Goal: Task Accomplishment & Management: Use online tool/utility

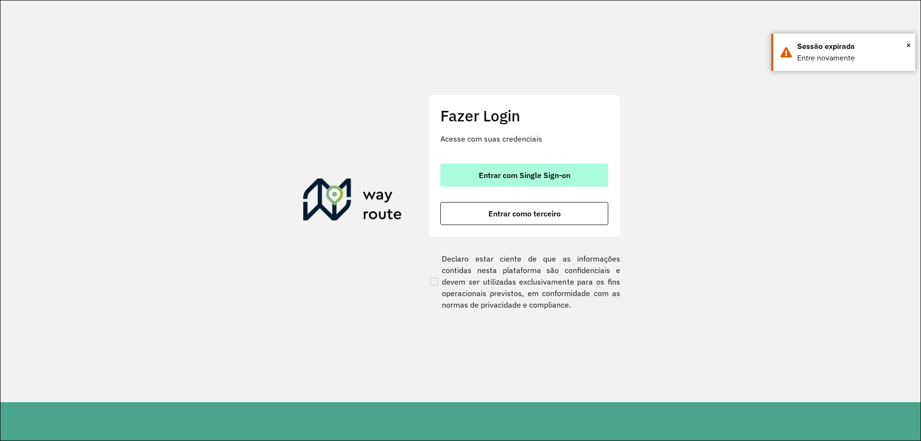
click at [495, 167] on button "Entrar com Single Sign-on" at bounding box center [524, 175] width 168 height 23
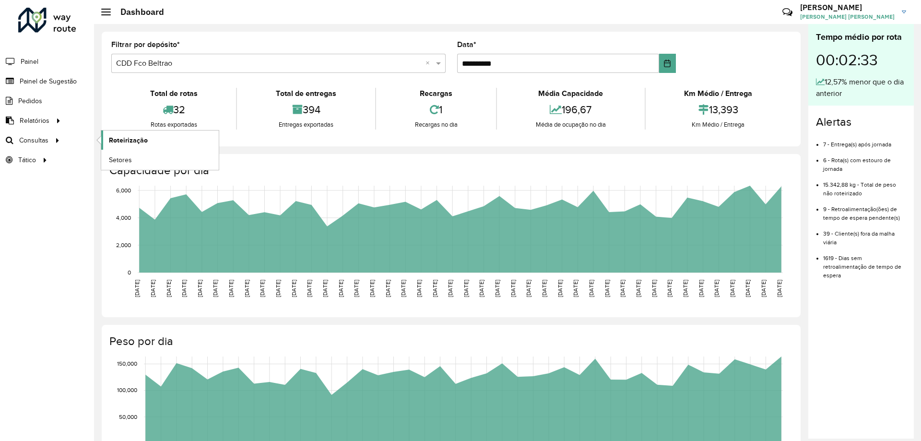
click at [122, 138] on span "Roteirização" at bounding box center [128, 140] width 39 height 10
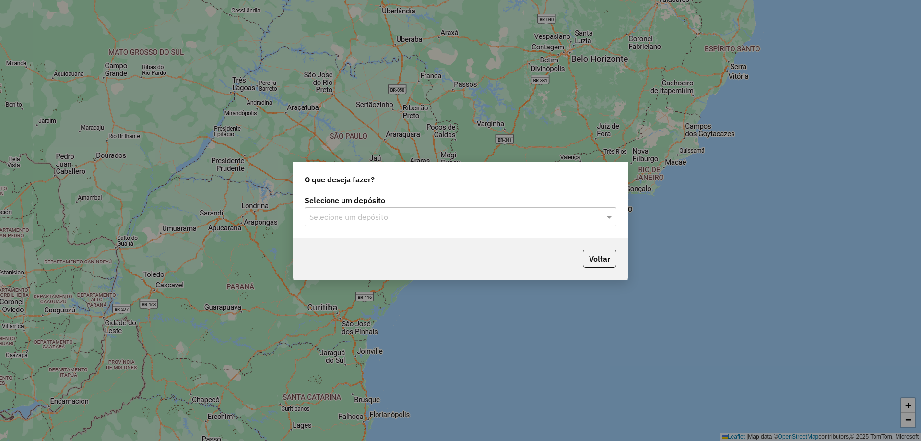
click at [405, 208] on div "Selecione um depósito" at bounding box center [461, 216] width 312 height 19
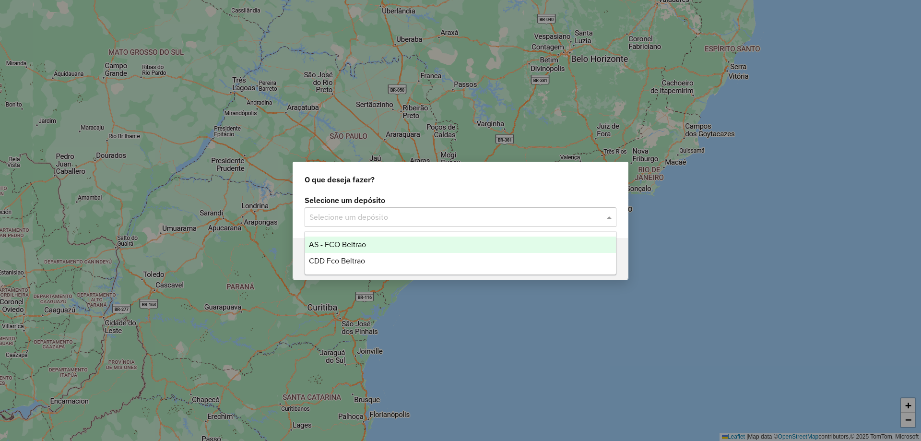
click at [372, 261] on div "CDD Fco Beltrao" at bounding box center [460, 261] width 311 height 16
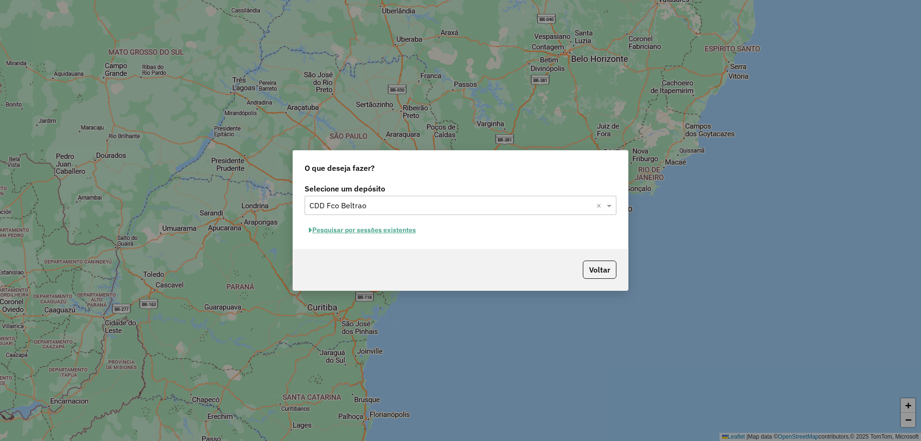
click at [354, 225] on button "Pesquisar por sessões existentes" at bounding box center [363, 230] width 116 height 15
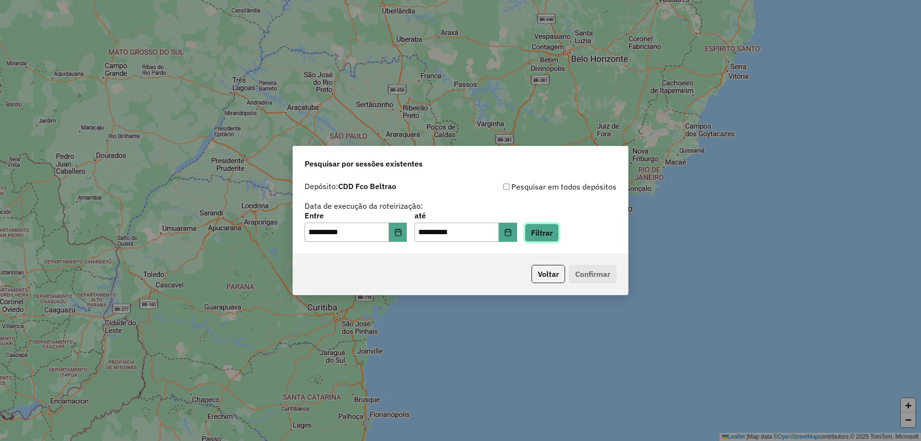
click at [548, 239] on button "Filtrar" at bounding box center [542, 232] width 34 height 18
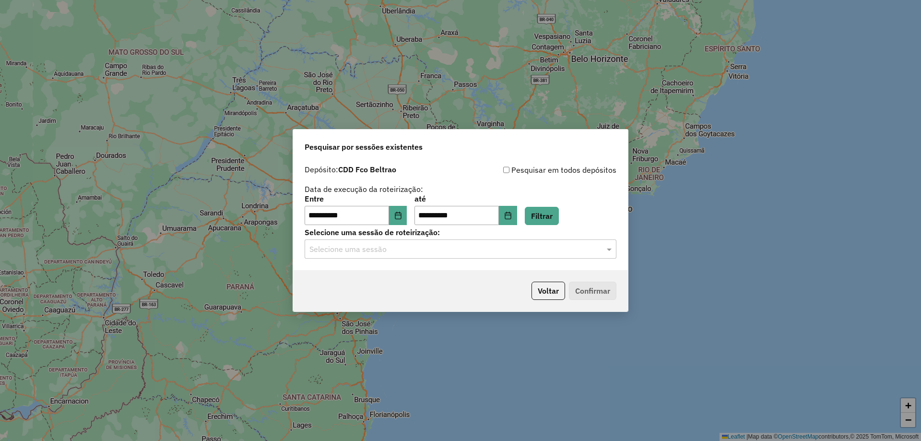
click at [503, 247] on hb-app "**********" at bounding box center [460, 220] width 921 height 441
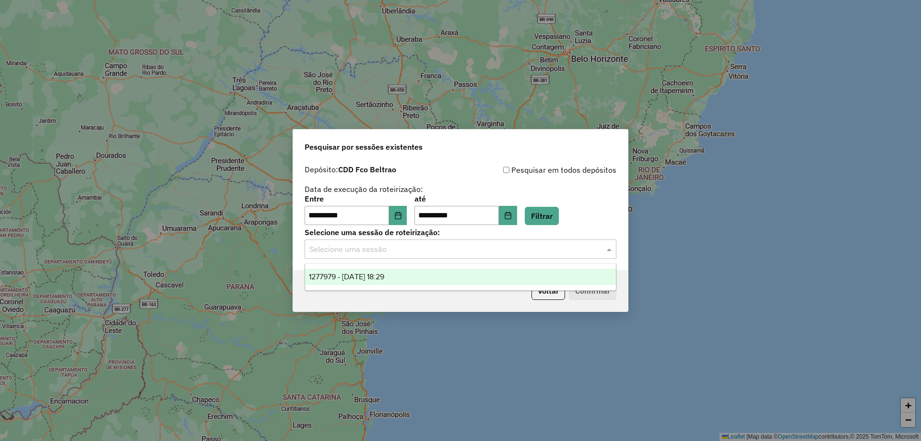
click at [503, 247] on input "text" at bounding box center [450, 250] width 283 height 12
click at [396, 268] on ng-dropdown-panel "1277979 - 18/09/2025 18:29" at bounding box center [461, 276] width 312 height 27
click at [384, 274] on span "1277979 - 18/09/2025 18:29" at bounding box center [346, 276] width 75 height 8
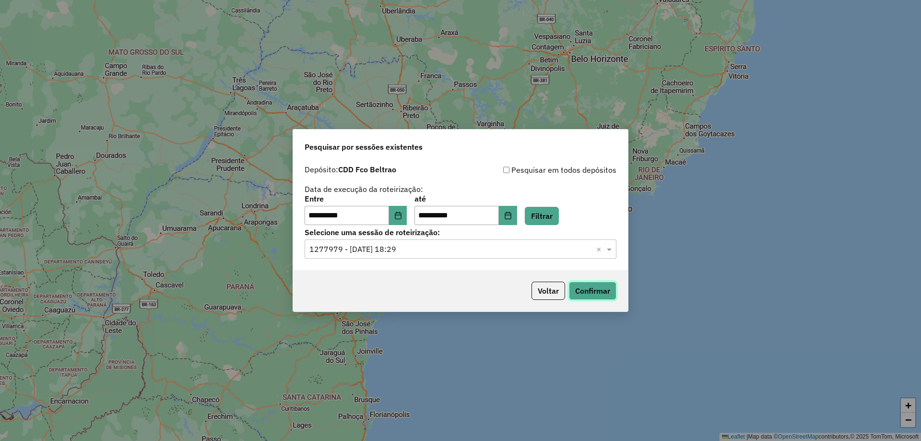
click at [608, 282] on button "Confirmar" at bounding box center [592, 290] width 47 height 18
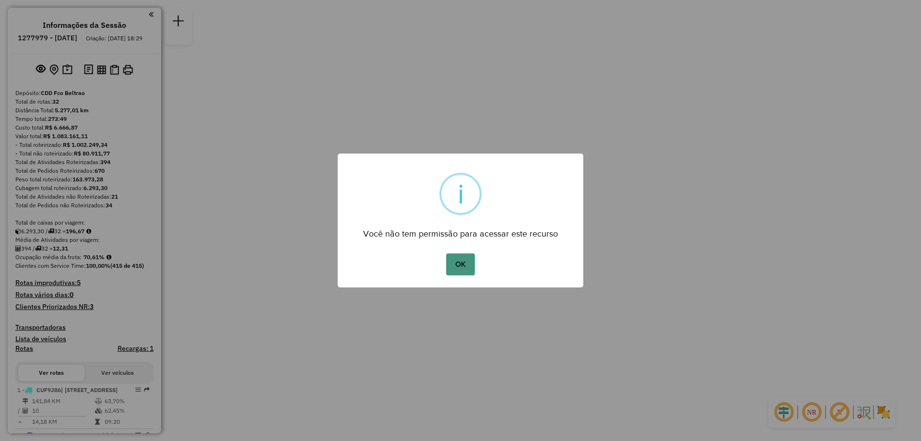
click at [469, 259] on button "OK" at bounding box center [460, 264] width 28 height 22
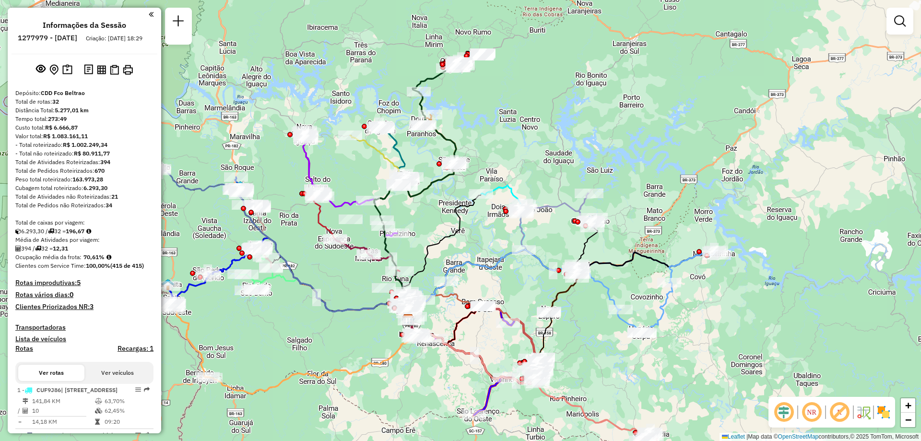
drag, startPoint x: 509, startPoint y: 198, endPoint x: 450, endPoint y: 285, distance: 105.3
click at [451, 310] on icon at bounding box center [470, 338] width 140 height 92
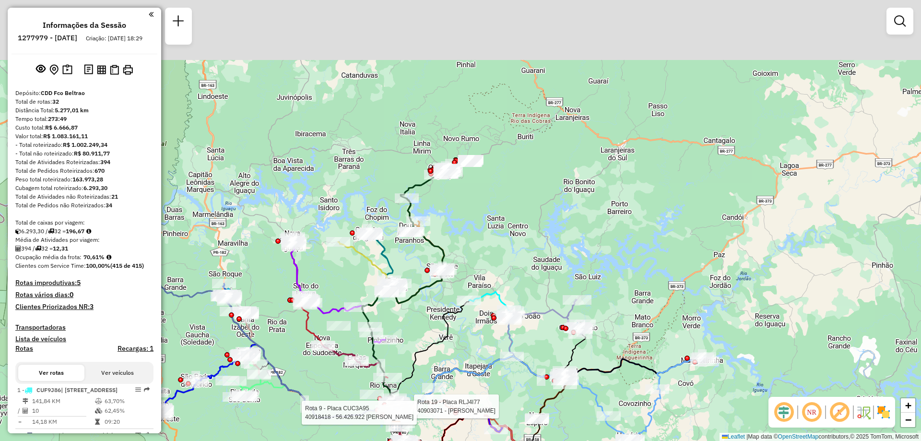
drag, startPoint x: 471, startPoint y: 141, endPoint x: 464, endPoint y: 235, distance: 94.7
click at [464, 235] on div "Rota 19 - Placa RLJ4I77 40903071 - VALMIR ROSSI Rota 9 - Placa CUC3A95 40918418…" at bounding box center [460, 220] width 921 height 441
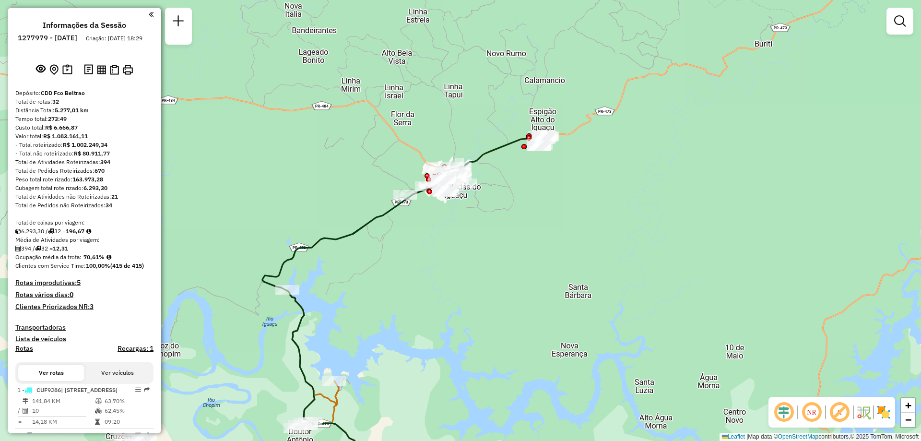
drag, startPoint x: 452, startPoint y: 218, endPoint x: 446, endPoint y: 235, distance: 18.1
click at [447, 238] on div "Rota 19 - Placa RLJ4I77 40903071 - VALMIR ROSSI Rota 9 - Placa CUC3A95 40918418…" at bounding box center [460, 220] width 921 height 441
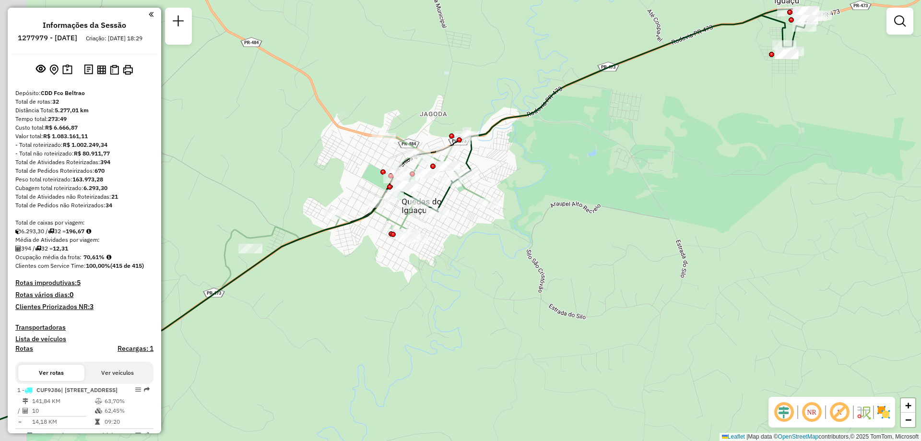
drag, startPoint x: 245, startPoint y: 235, endPoint x: 281, endPoint y: 214, distance: 41.0
click at [281, 214] on div "Rota 19 - Placa RLJ4I77 40903071 - VALMIR ROSSI Rota 9 - Placa CUC3A95 40918418…" at bounding box center [460, 220] width 921 height 441
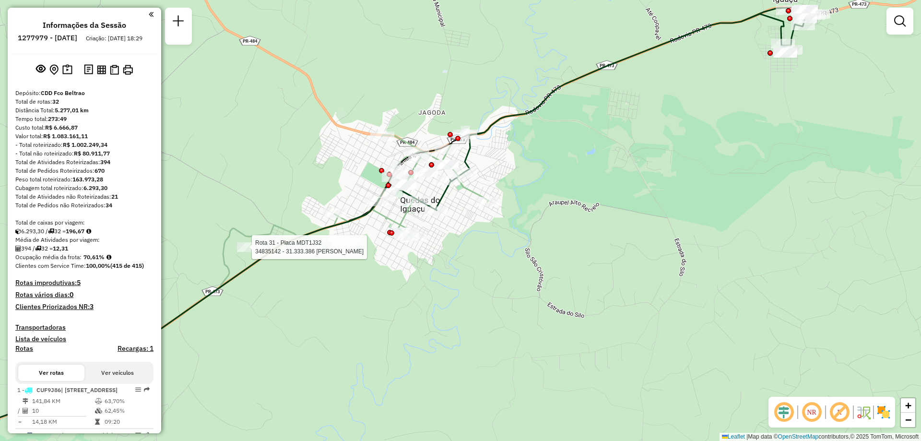
select select "**********"
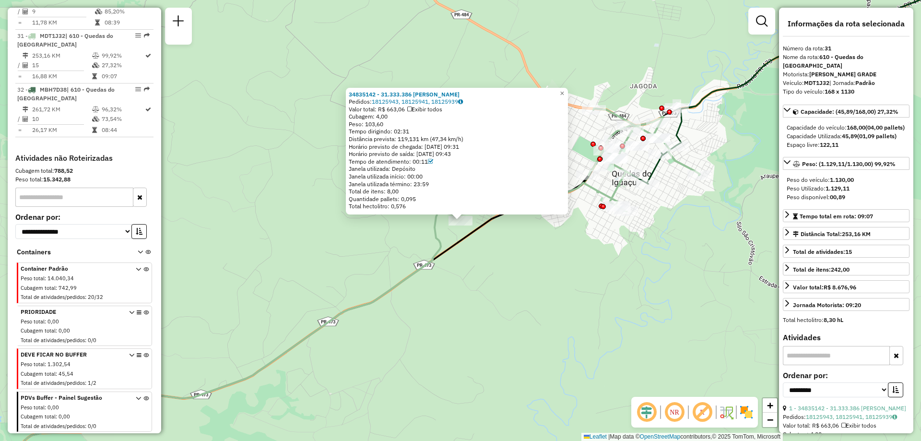
scroll to position [96, 0]
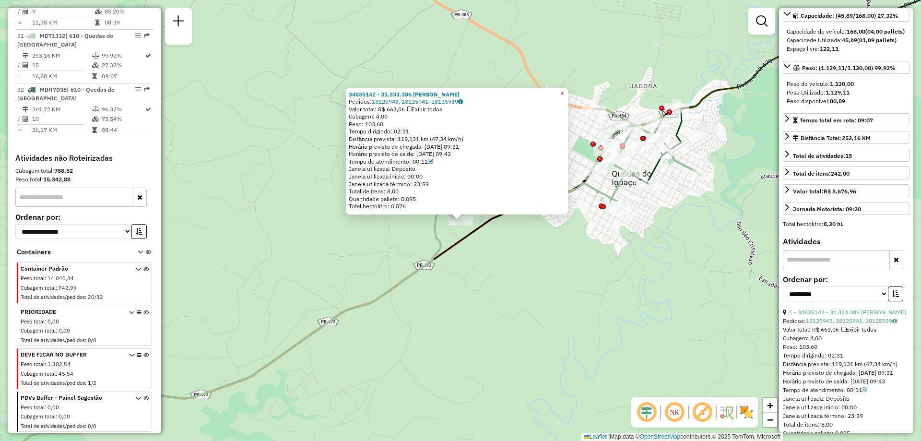
click at [564, 92] on span "×" at bounding box center [562, 93] width 4 height 8
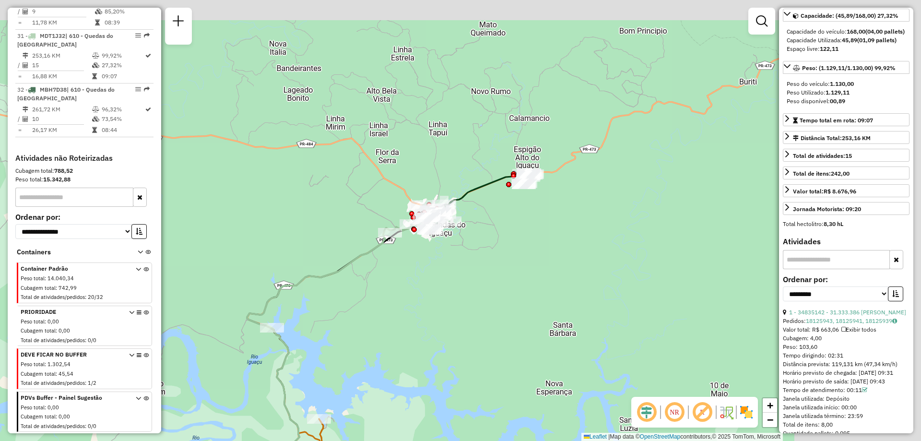
drag, startPoint x: 662, startPoint y: 214, endPoint x: 462, endPoint y: 250, distance: 203.2
click at [462, 250] on div "Janela de atendimento Grade de atendimento Capacidade Transportadoras Veículos …" at bounding box center [460, 220] width 921 height 441
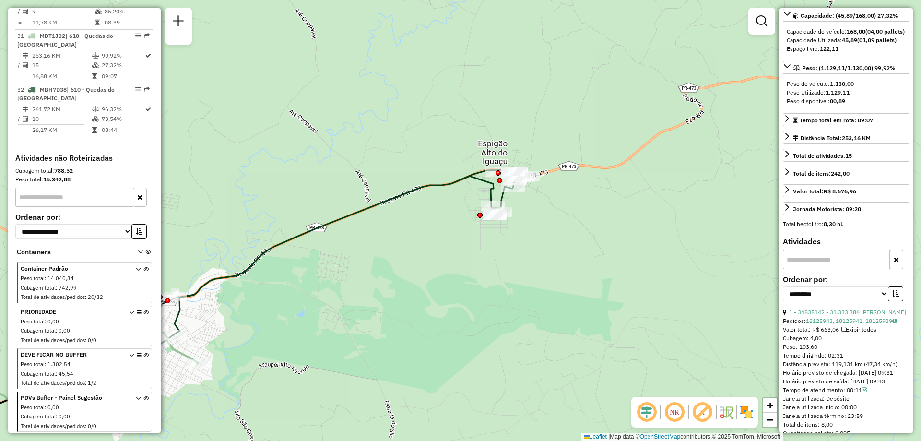
drag, startPoint x: 520, startPoint y: 196, endPoint x: 472, endPoint y: 220, distance: 53.8
click at [471, 221] on div "Janela de atendimento Grade de atendimento Capacidade Transportadoras Veículos …" at bounding box center [460, 220] width 921 height 441
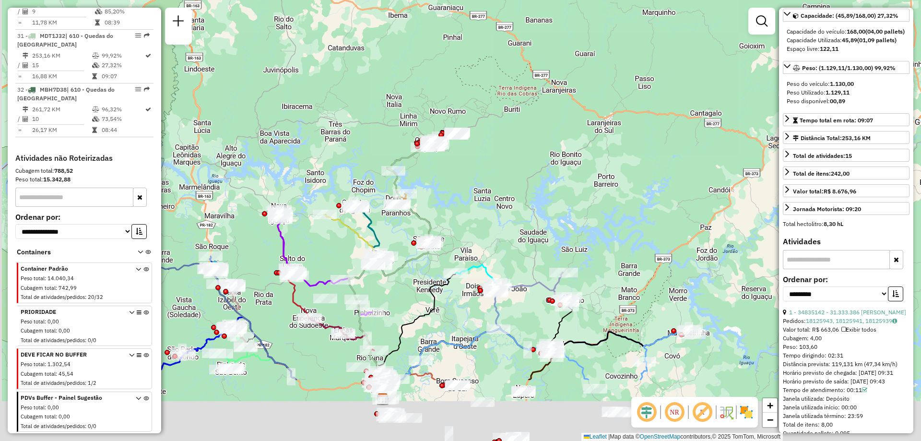
drag, startPoint x: 446, startPoint y: 258, endPoint x: 492, endPoint y: 155, distance: 112.7
click at [486, 160] on div "Janela de atendimento Grade de atendimento Capacidade Transportadoras Veículos …" at bounding box center [460, 220] width 921 height 441
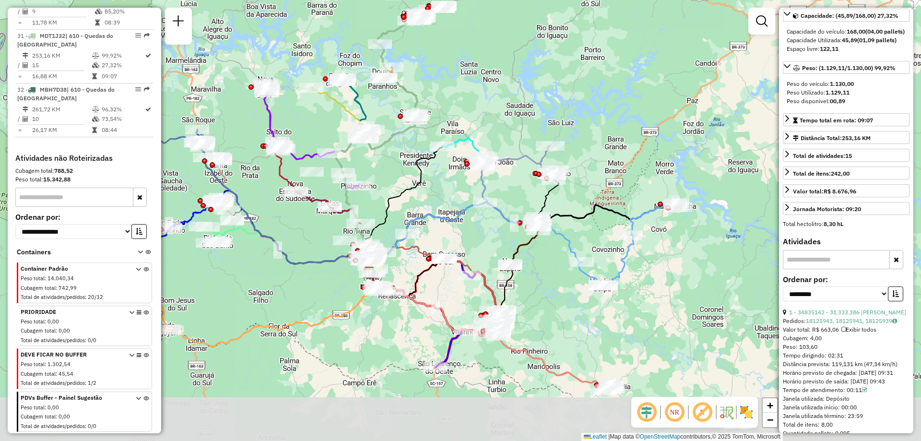
drag, startPoint x: 487, startPoint y: 279, endPoint x: 458, endPoint y: 144, distance: 137.8
click at [458, 144] on div "Janela de atendimento Grade de atendimento Capacidade Transportadoras Veículos …" at bounding box center [460, 220] width 921 height 441
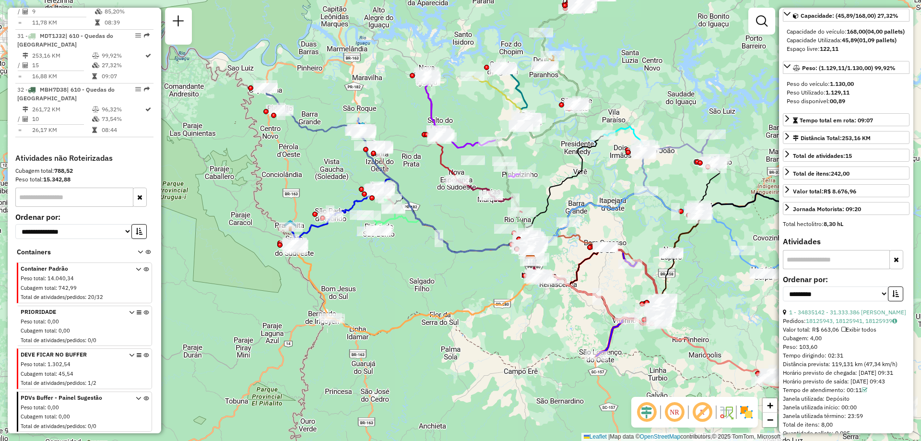
drag, startPoint x: 398, startPoint y: 316, endPoint x: 560, endPoint y: 351, distance: 166.3
click at [560, 351] on div "Janela de atendimento Grade de atendimento Capacidade Transportadoras Veículos …" at bounding box center [460, 220] width 921 height 441
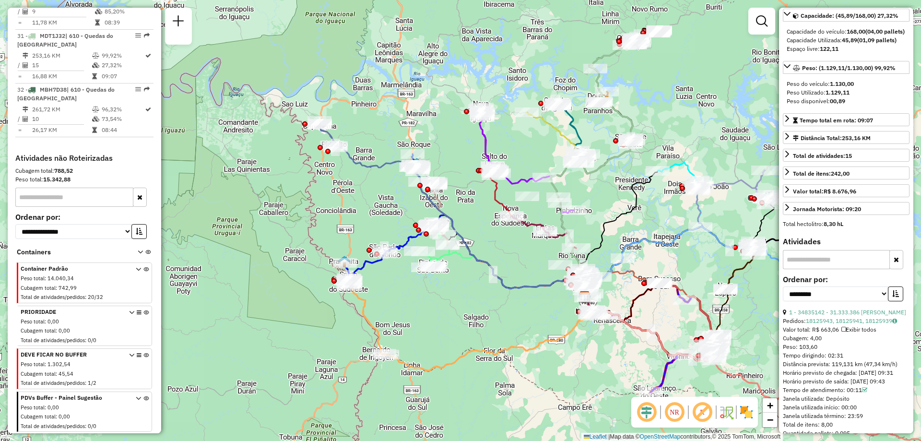
drag, startPoint x: 297, startPoint y: 196, endPoint x: 343, endPoint y: 226, distance: 55.1
click at [343, 226] on div "Janela de atendimento Grade de atendimento Capacidade Transportadoras Veículos …" at bounding box center [460, 220] width 921 height 441
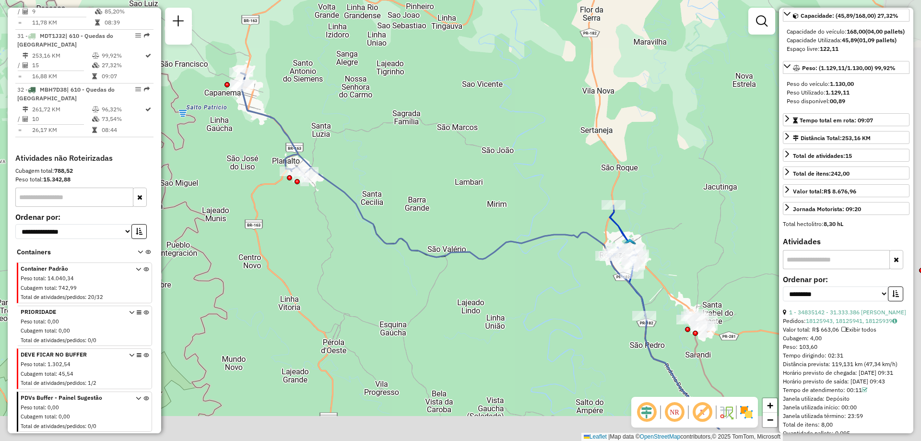
drag, startPoint x: 481, startPoint y: 168, endPoint x: 338, endPoint y: 113, distance: 153.6
click at [338, 113] on div "Janela de atendimento Grade de atendimento Capacidade Transportadoras Veículos …" at bounding box center [460, 220] width 921 height 441
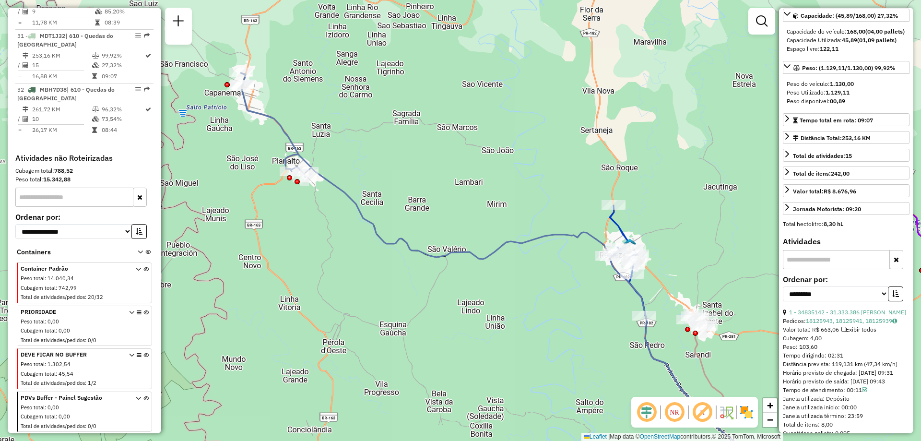
click at [342, 192] on icon at bounding box center [539, 326] width 466 height 318
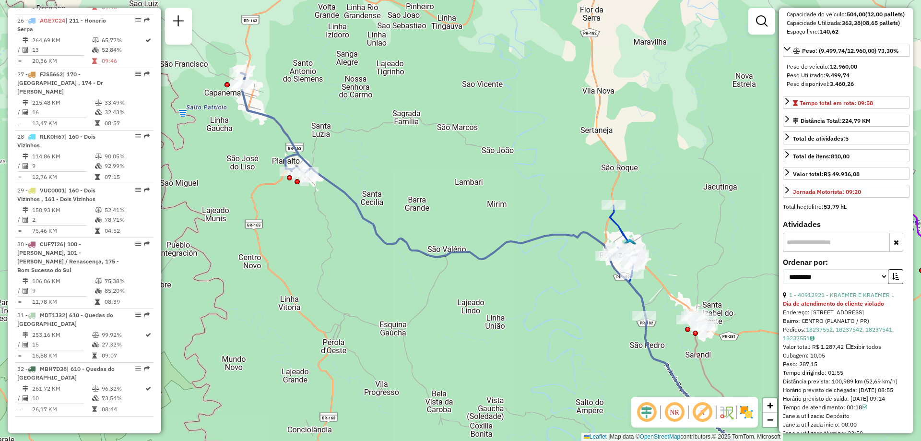
scroll to position [1465, 0]
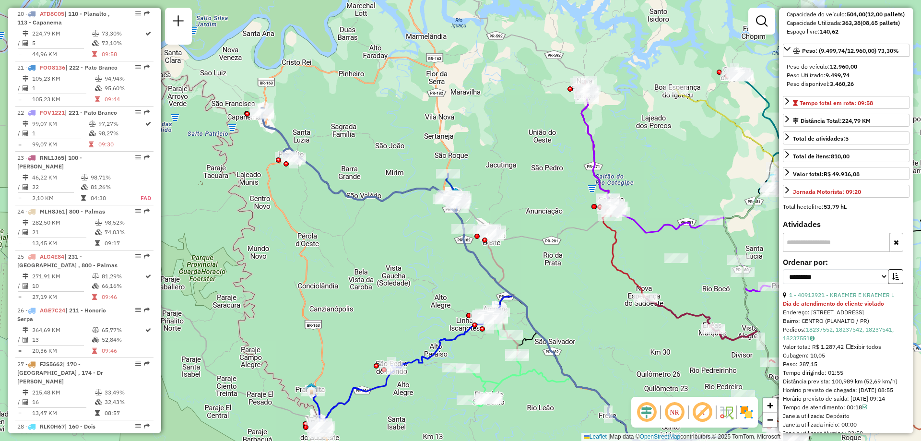
drag, startPoint x: 430, startPoint y: 148, endPoint x: 387, endPoint y: 162, distance: 45.3
click at [387, 162] on div "Janela de atendimento Grade de atendimento Capacidade Transportadoras Veículos …" at bounding box center [460, 220] width 921 height 441
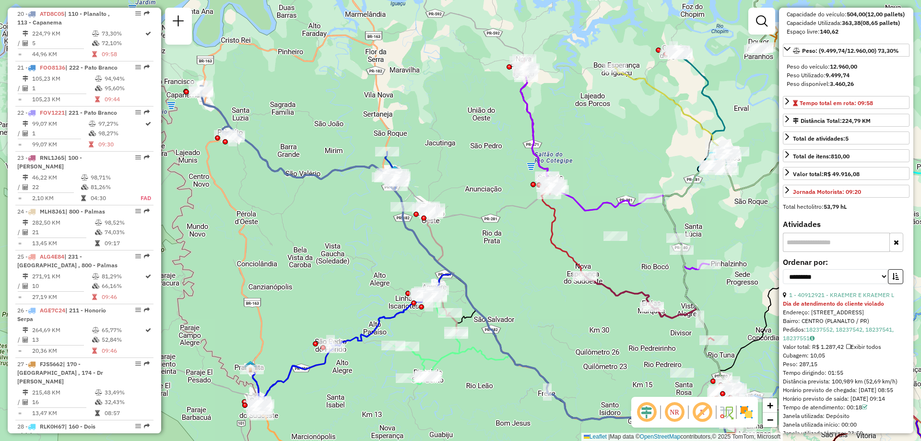
drag, startPoint x: 503, startPoint y: 192, endPoint x: 446, endPoint y: 173, distance: 59.3
click at [446, 173] on div "Janela de atendimento Grade de atendimento Capacidade Transportadoras Veículos …" at bounding box center [460, 220] width 921 height 441
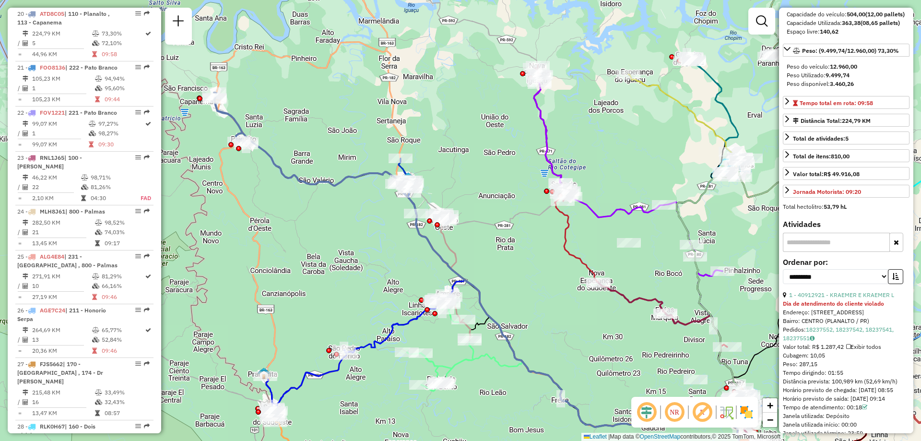
drag, startPoint x: 327, startPoint y: 136, endPoint x: 340, endPoint y: 143, distance: 15.0
click at [340, 143] on div "Janela de atendimento Grade de atendimento Capacidade Transportadoras Veículos …" at bounding box center [460, 220] width 921 height 441
click at [534, 111] on icon at bounding box center [641, 240] width 214 height 316
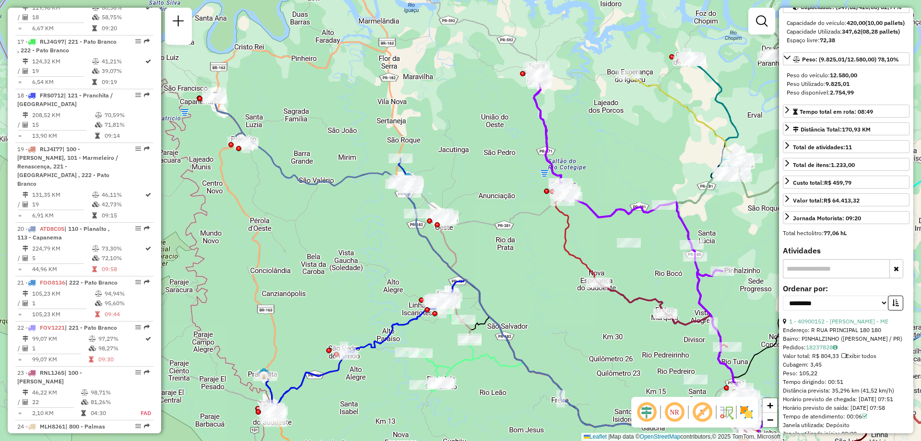
scroll to position [1180, 0]
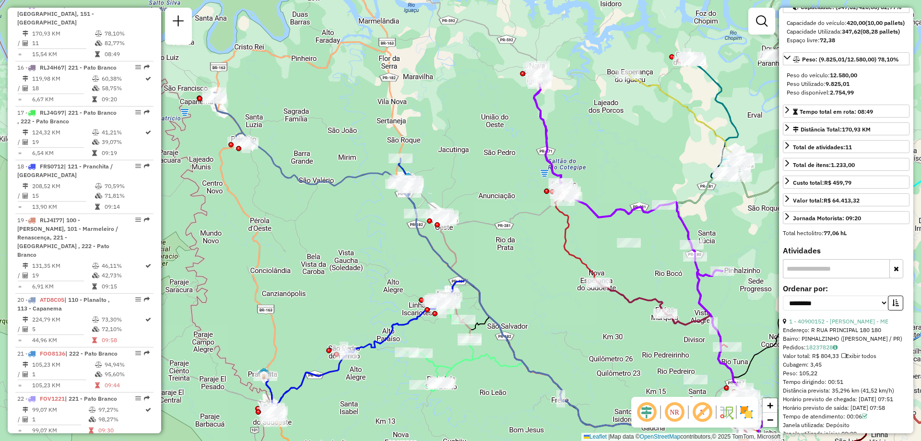
click at [693, 103] on div "Janela de atendimento Grade de atendimento Capacidade Transportadoras Veículos …" at bounding box center [460, 220] width 921 height 441
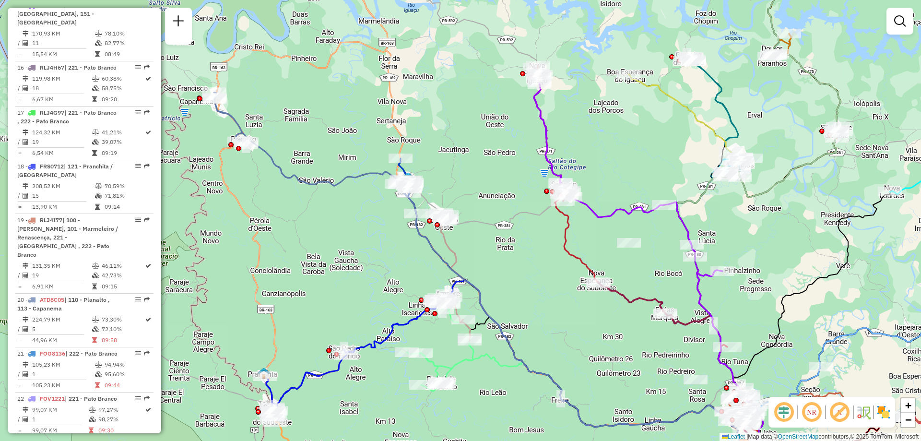
click at [681, 110] on icon at bounding box center [684, 115] width 112 height 83
select select "**********"
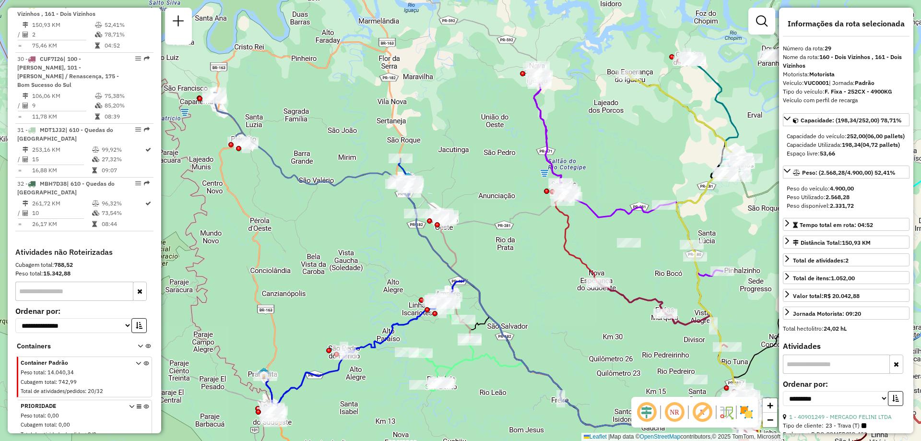
click at [714, 108] on div "Janela de atendimento Grade de atendimento Capacidade Transportadoras Veículos …" at bounding box center [460, 220] width 921 height 441
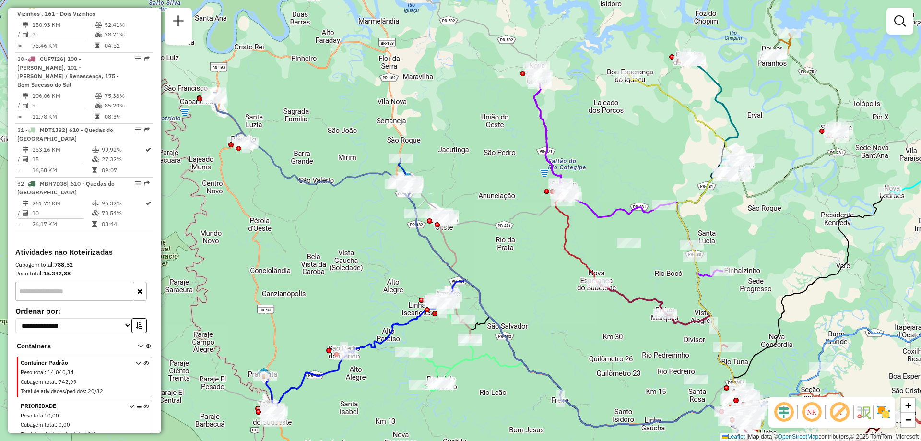
click at [725, 106] on icon at bounding box center [713, 117] width 59 height 120
select select "**********"
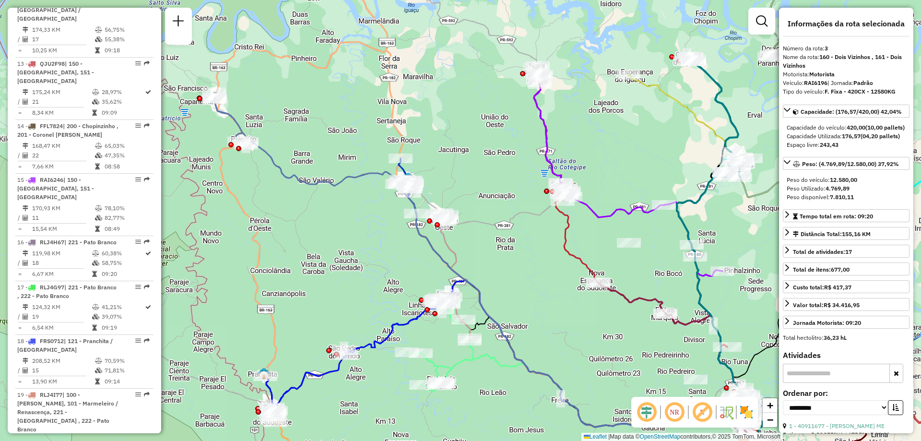
scroll to position [501, 0]
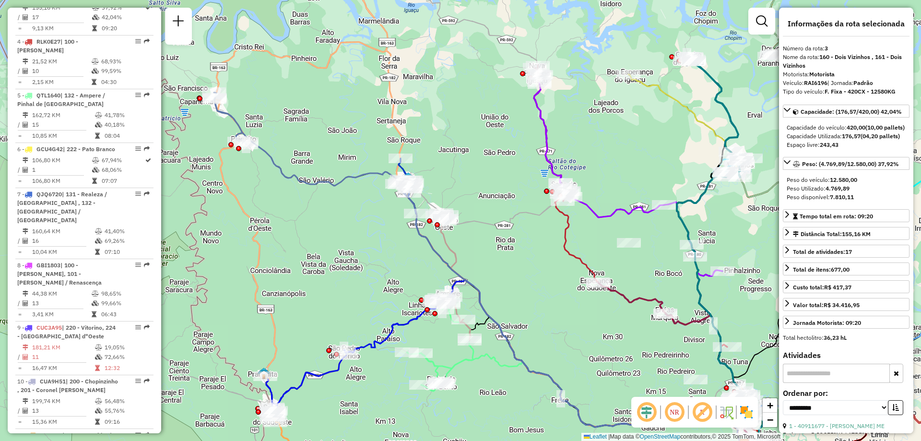
click at [390, 336] on icon at bounding box center [355, 355] width 180 height 117
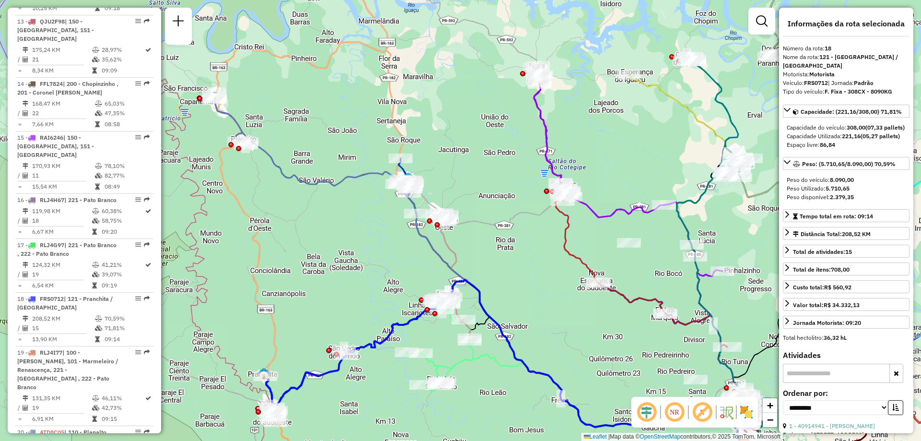
scroll to position [1341, 0]
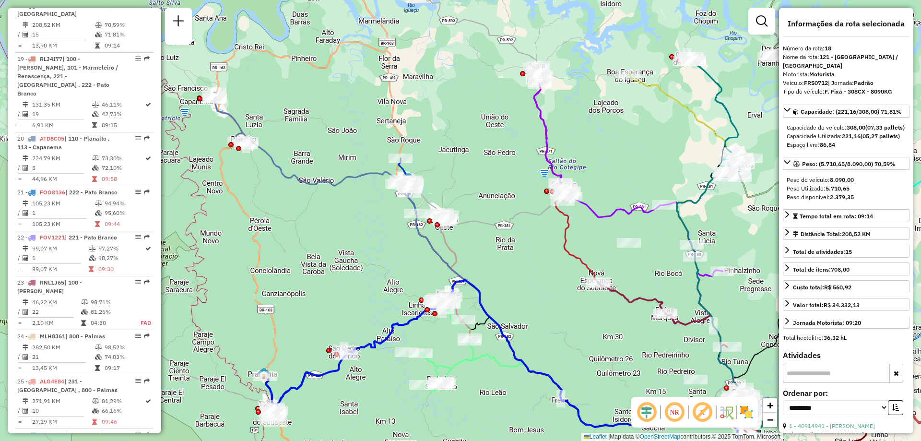
click at [432, 248] on icon at bounding box center [495, 292] width 498 height 305
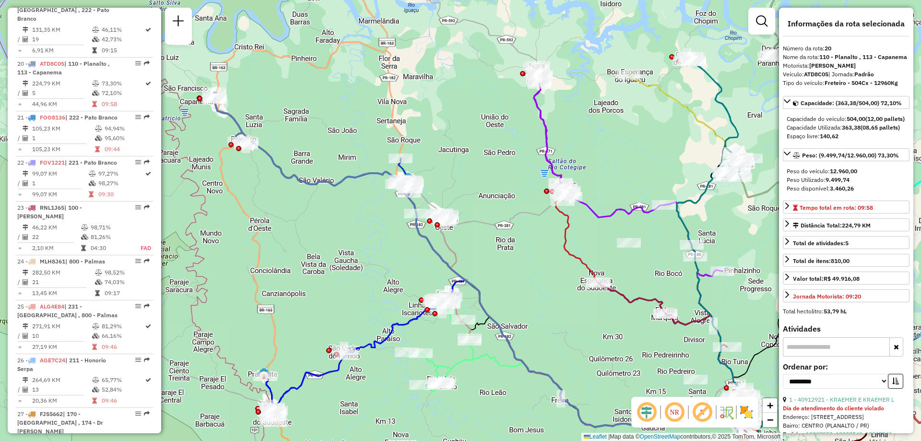
scroll to position [1465, 0]
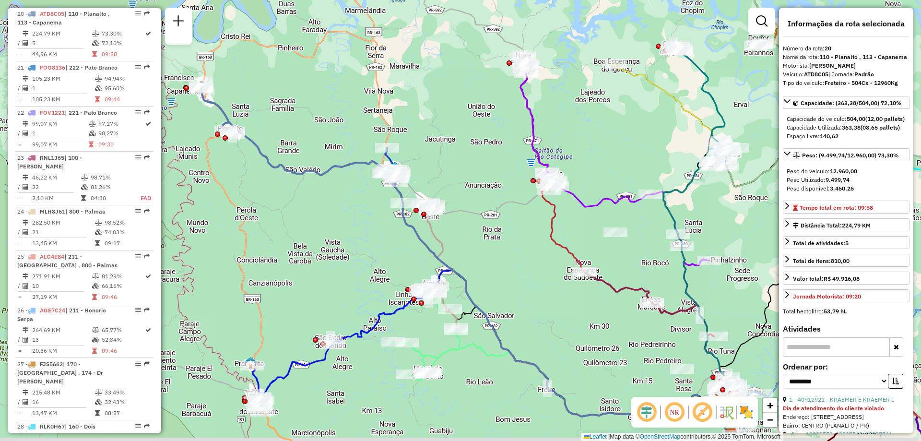
drag, startPoint x: 488, startPoint y: 251, endPoint x: 473, endPoint y: 240, distance: 18.5
click at [473, 240] on div "Janela de atendimento Grade de atendimento Capacidade Transportadoras Veículos …" at bounding box center [460, 220] width 921 height 441
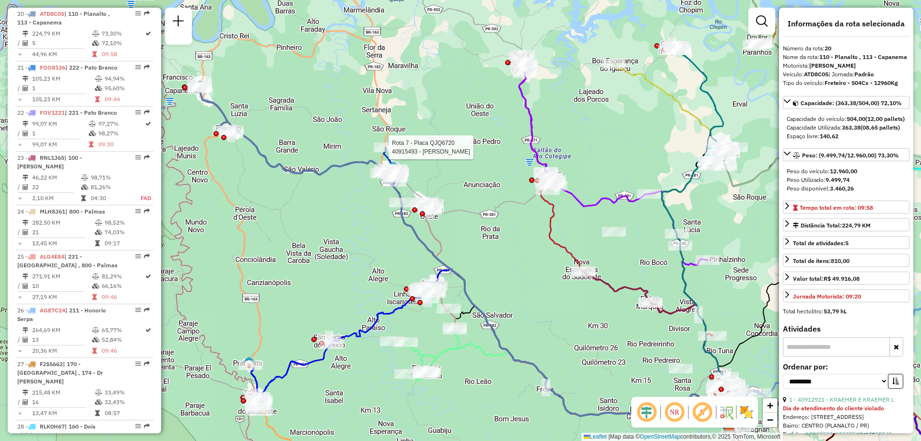
click at [387, 152] on div at bounding box center [386, 147] width 24 height 10
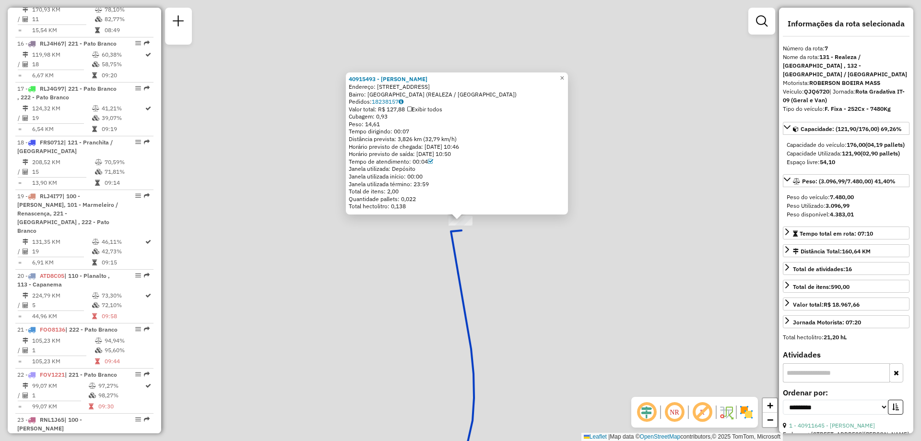
scroll to position [715, 0]
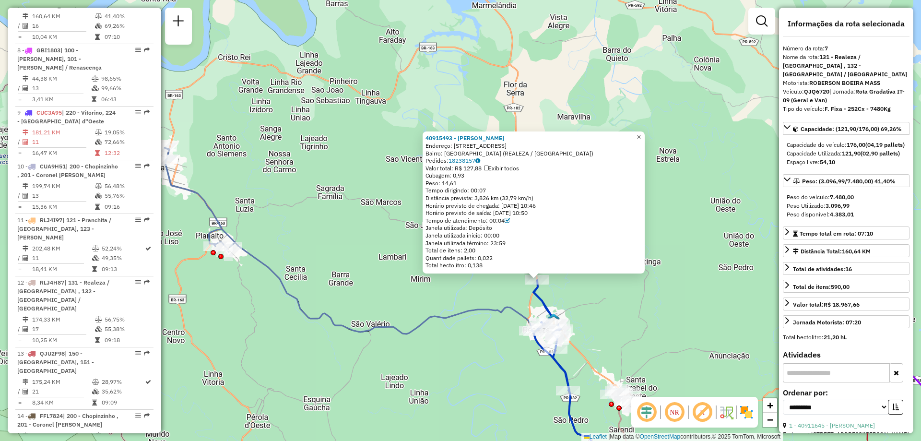
click at [644, 139] on link "×" at bounding box center [639, 137] width 12 height 12
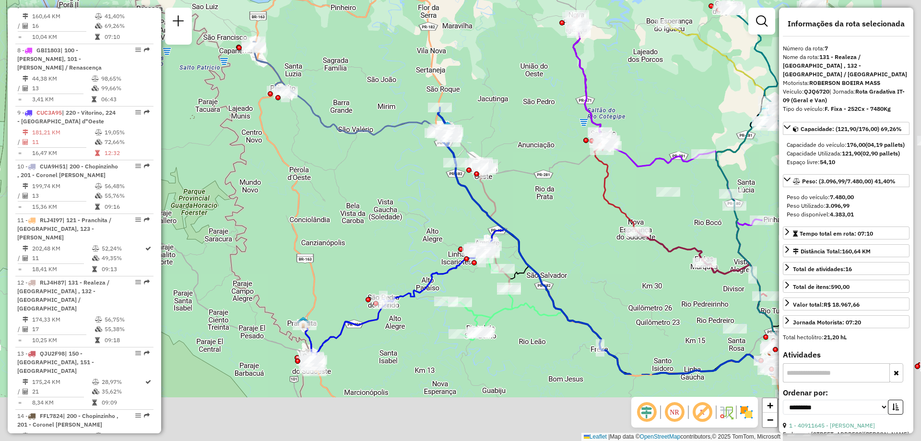
drag, startPoint x: 638, startPoint y: 221, endPoint x: 422, endPoint y: 82, distance: 257.1
click at [422, 82] on div "Janela de atendimento Grade de atendimento Capacidade Transportadoras Veículos …" at bounding box center [460, 220] width 921 height 441
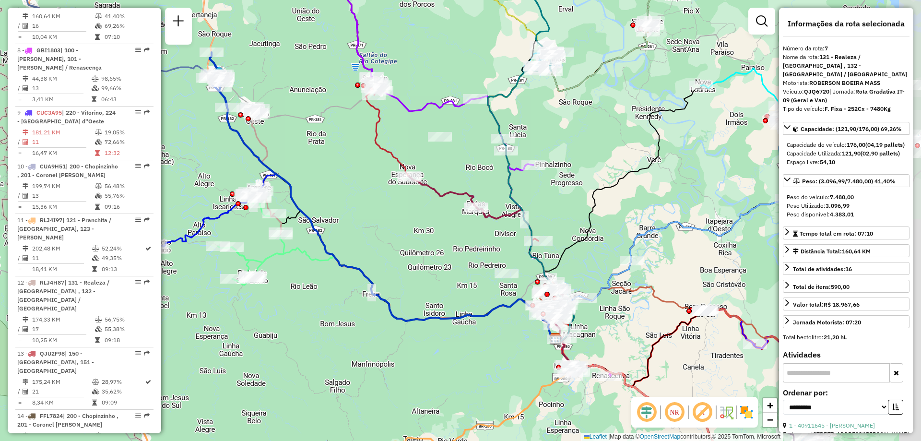
drag, startPoint x: 523, startPoint y: 190, endPoint x: 365, endPoint y: 155, distance: 162.2
click at [364, 156] on div "Janela de atendimento Grade de atendimento Capacidade Transportadoras Veículos …" at bounding box center [460, 220] width 921 height 441
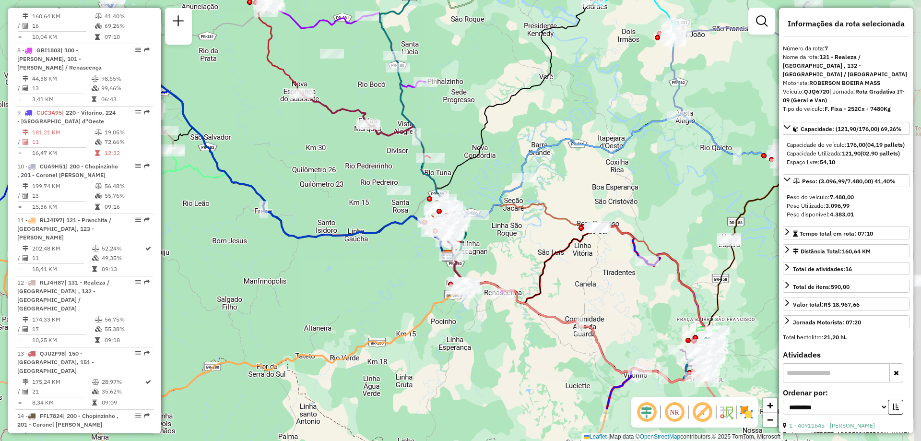
drag, startPoint x: 475, startPoint y: 226, endPoint x: 380, endPoint y: 151, distance: 121.2
click at [381, 154] on div "Janela de atendimento Grade de atendimento Capacidade Transportadoras Veículos …" at bounding box center [460, 220] width 921 height 441
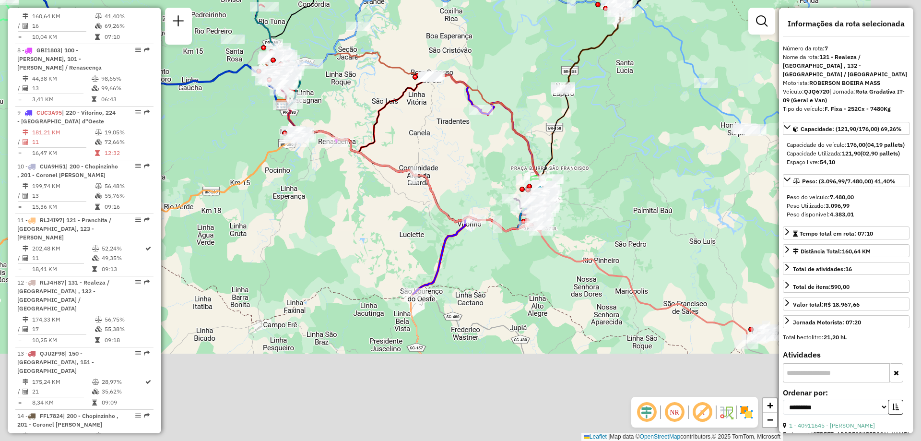
drag, startPoint x: 570, startPoint y: 248, endPoint x: 404, endPoint y: 96, distance: 225.3
click at [404, 97] on icon at bounding box center [355, 115] width 148 height 76
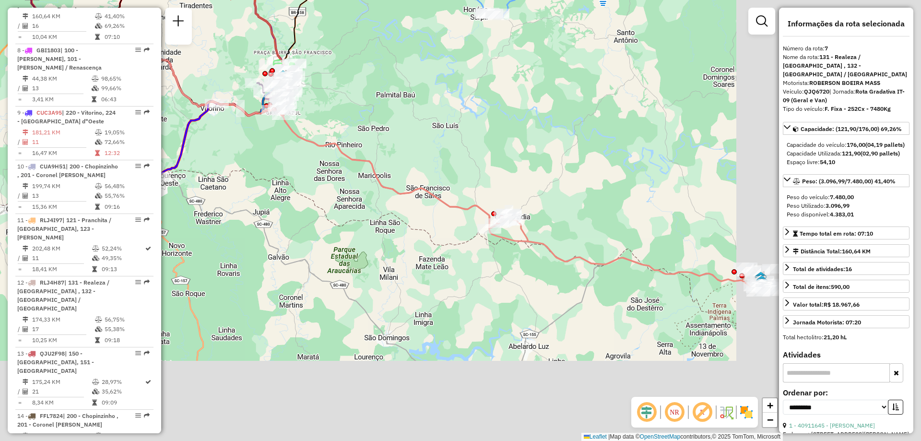
drag, startPoint x: 601, startPoint y: 210, endPoint x: 337, endPoint y: 93, distance: 289.0
click at [337, 93] on div "Janela de atendimento Grade de atendimento Capacidade Transportadoras Veículos …" at bounding box center [460, 220] width 921 height 441
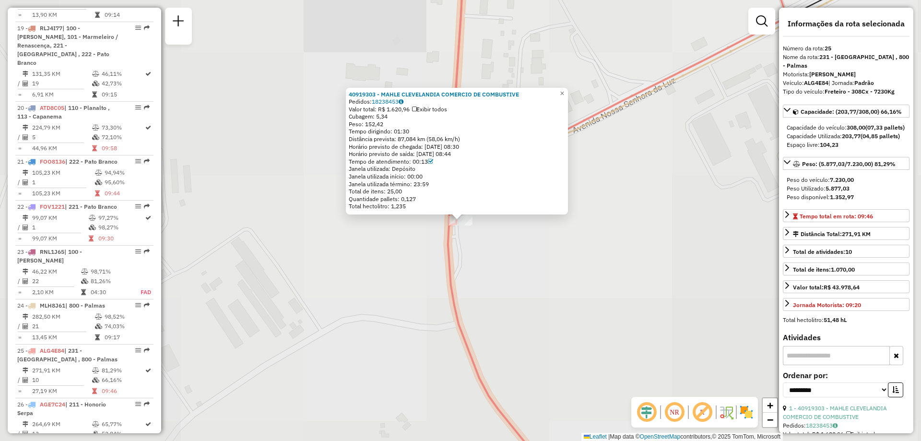
scroll to position [1725, 0]
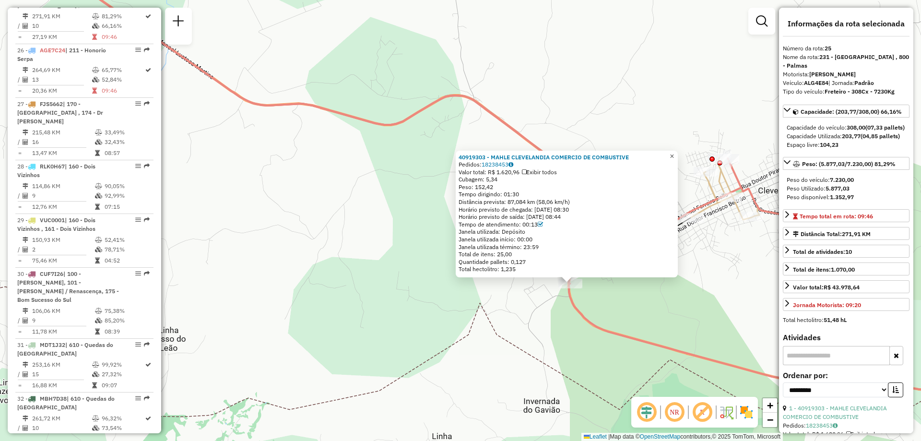
click at [674, 153] on span "×" at bounding box center [671, 156] width 4 height 8
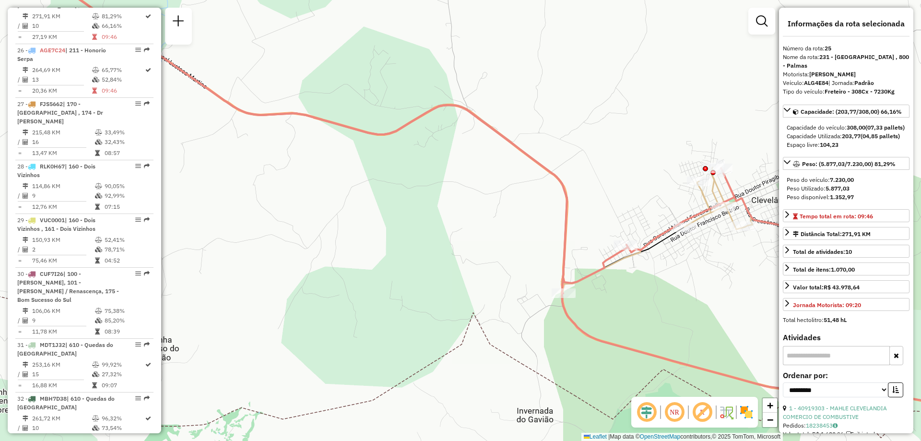
click at [639, 136] on div "Janela de atendimento Grade de atendimento Capacidade Transportadoras Veículos …" at bounding box center [460, 220] width 921 height 441
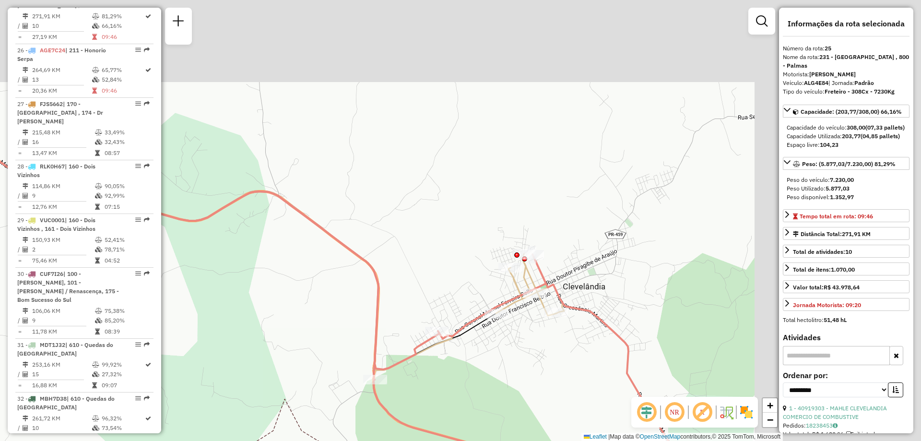
drag, startPoint x: 475, startPoint y: 235, endPoint x: 407, endPoint y: 240, distance: 68.7
click at [410, 240] on div "Janela de atendimento Grade de atendimento Capacidade Transportadoras Veículos …" at bounding box center [460, 220] width 921 height 441
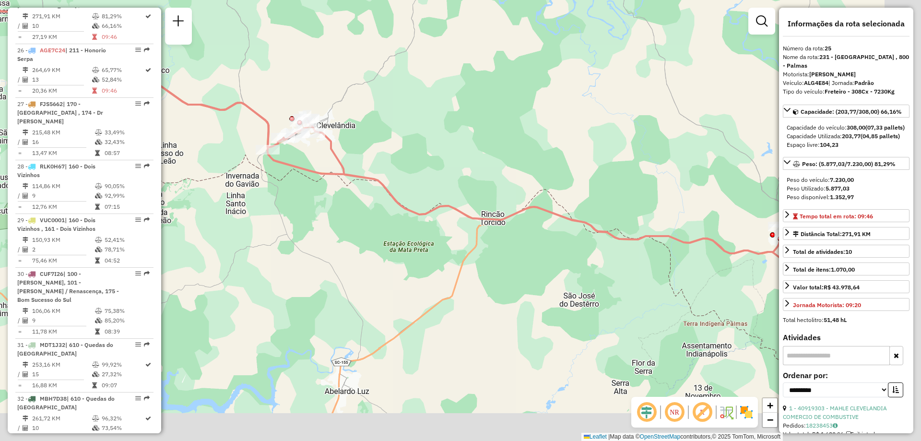
drag, startPoint x: 478, startPoint y: 199, endPoint x: 347, endPoint y: 129, distance: 148.9
click at [347, 129] on div "Janela de atendimento Grade de atendimento Capacidade Transportadoras Veículos …" at bounding box center [460, 220] width 921 height 441
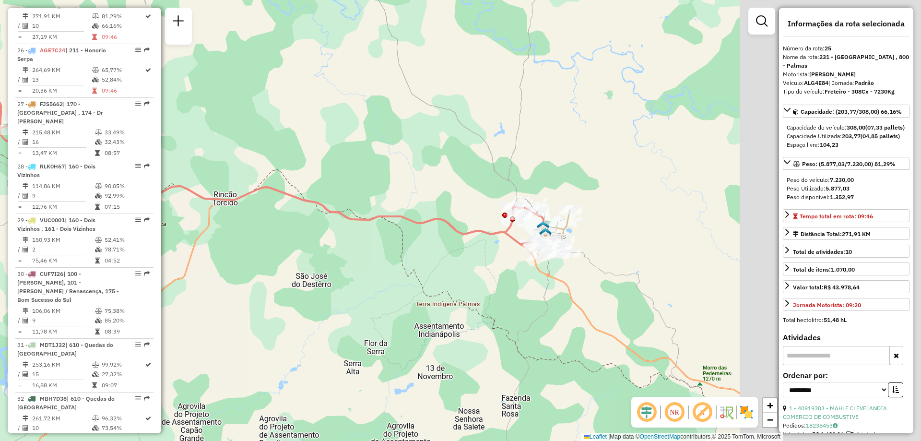
drag, startPoint x: 530, startPoint y: 172, endPoint x: 279, endPoint y: 154, distance: 251.9
click at [279, 154] on div "Janela de atendimento Grade de atendimento Capacidade Transportadoras Veículos …" at bounding box center [460, 220] width 921 height 441
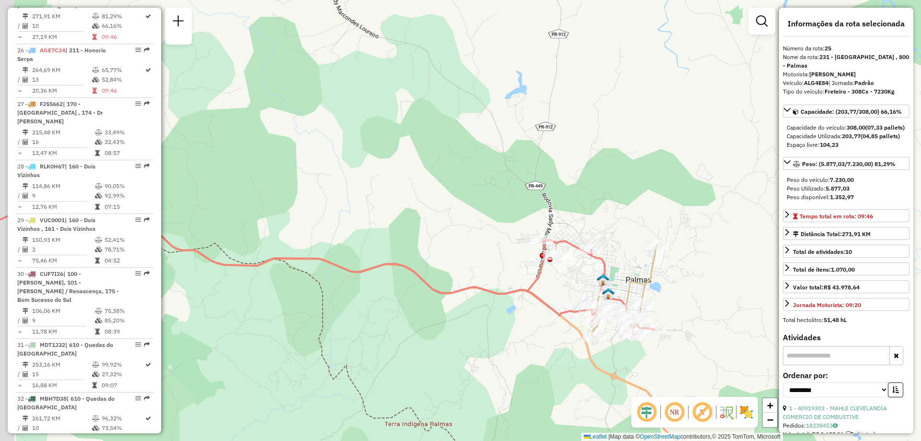
drag, startPoint x: 349, startPoint y: 136, endPoint x: 618, endPoint y: 260, distance: 296.5
click at [617, 260] on div "Janela de atendimento Grade de atendimento Capacidade Transportadoras Veículos …" at bounding box center [460, 220] width 921 height 441
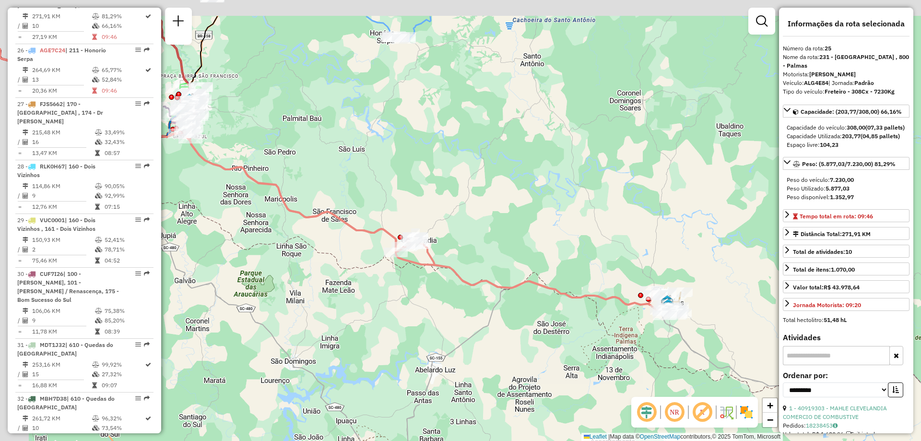
drag, startPoint x: 389, startPoint y: 131, endPoint x: 617, endPoint y: 350, distance: 315.4
click at [616, 349] on div "Janela de atendimento Grade de atendimento Capacidade Transportadoras Veículos …" at bounding box center [460, 220] width 921 height 441
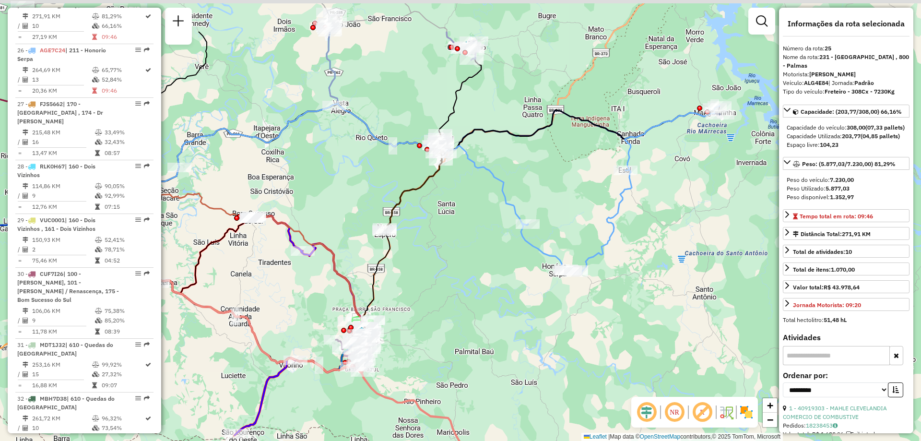
drag, startPoint x: 464, startPoint y: 204, endPoint x: 492, endPoint y: 272, distance: 74.0
click at [492, 272] on div "Janela de atendimento Grade de atendimento Capacidade Transportadoras Veículos …" at bounding box center [460, 220] width 921 height 441
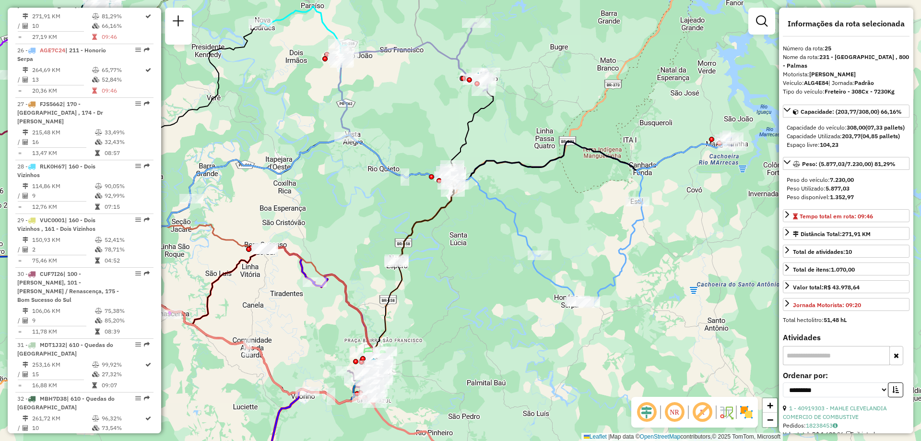
drag, startPoint x: 480, startPoint y: 262, endPoint x: 496, endPoint y: 275, distance: 20.4
click at [496, 275] on div "Janela de atendimento Grade de atendimento Capacidade Transportadoras Veículos …" at bounding box center [460, 220] width 921 height 441
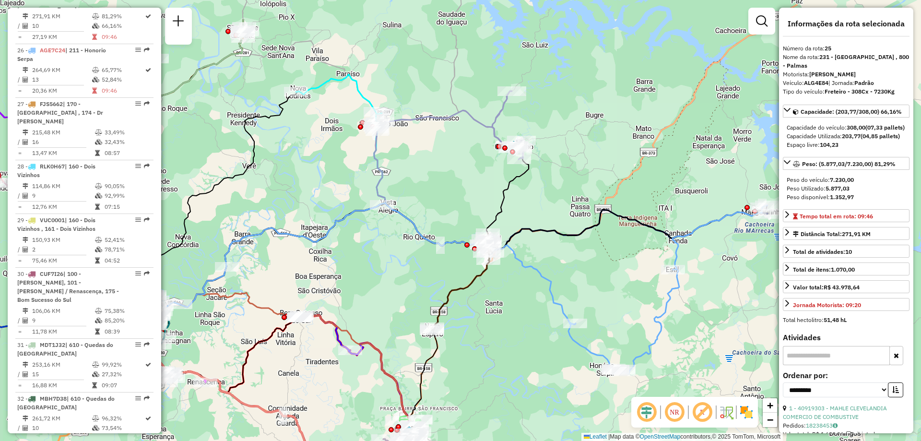
drag, startPoint x: 415, startPoint y: 188, endPoint x: 423, endPoint y: 232, distance: 44.5
click at [423, 232] on icon at bounding box center [363, 275] width 425 height 144
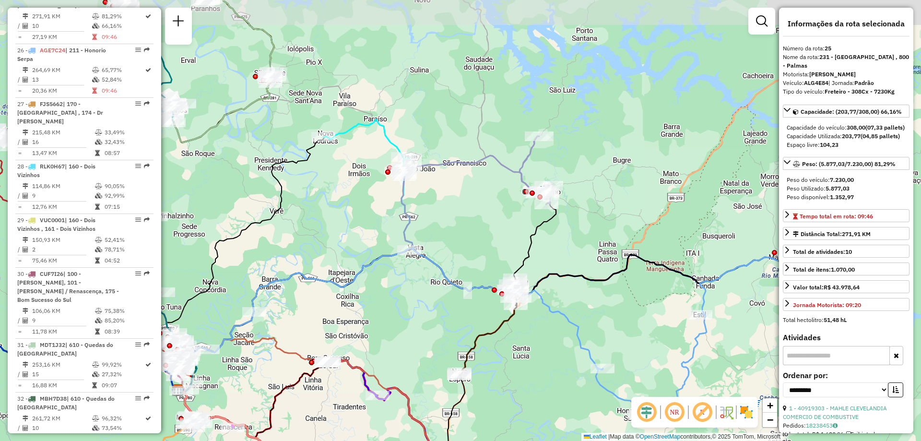
drag, startPoint x: 423, startPoint y: 165, endPoint x: 446, endPoint y: 200, distance: 41.9
click at [446, 200] on div "Janela de atendimento Grade de atendimento Capacidade Transportadoras Veículos …" at bounding box center [460, 220] width 921 height 441
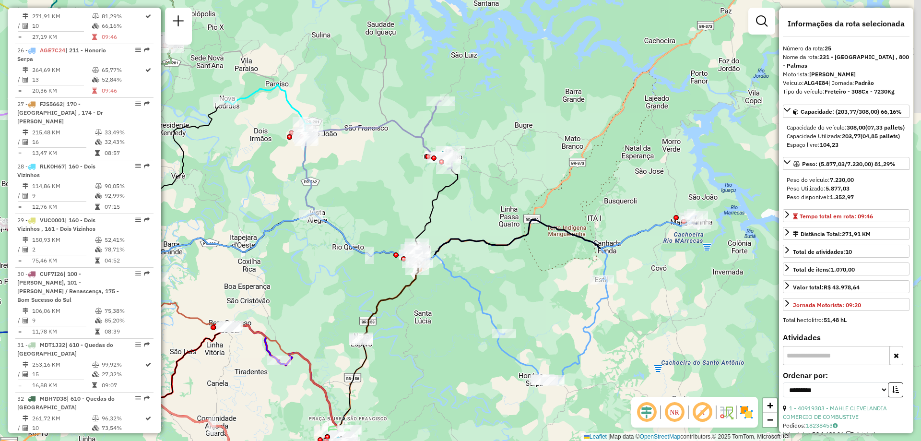
drag, startPoint x: 469, startPoint y: 198, endPoint x: 385, endPoint y: 162, distance: 92.0
click at [370, 163] on div "Janela de atendimento Grade de atendimento Capacidade Transportadoras Veículos …" at bounding box center [460, 220] width 921 height 441
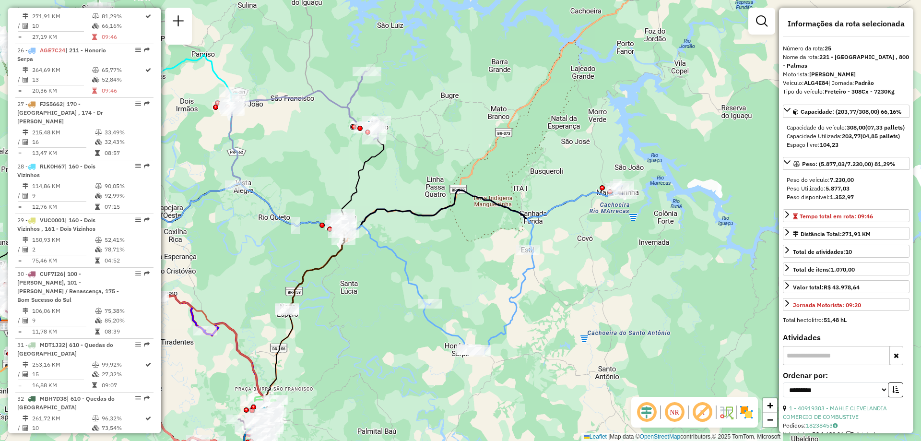
drag, startPoint x: 570, startPoint y: 137, endPoint x: 457, endPoint y: 77, distance: 128.3
click at [457, 77] on div "Janela de atendimento Grade de atendimento Capacidade Transportadoras Veículos …" at bounding box center [460, 220] width 921 height 441
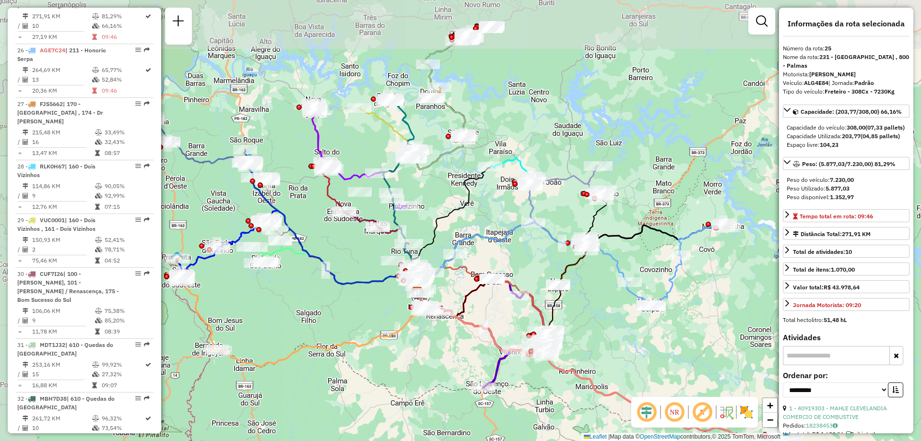
drag, startPoint x: 401, startPoint y: 291, endPoint x: 631, endPoint y: 340, distance: 235.5
click at [630, 340] on div "Janela de atendimento Grade de atendimento Capacidade Transportadoras Veículos …" at bounding box center [460, 220] width 921 height 441
